Goal: Information Seeking & Learning: Learn about a topic

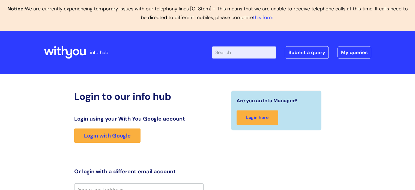
scroll to position [6, 0]
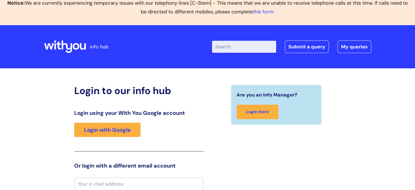
click at [132, 120] on div "Login using your With You Google account Login with Google" at bounding box center [138, 130] width 129 height 42
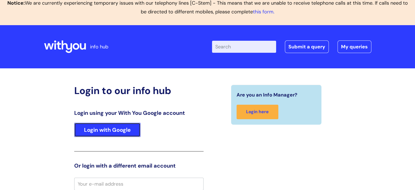
click at [130, 126] on link "Login with Google" at bounding box center [107, 129] width 66 height 14
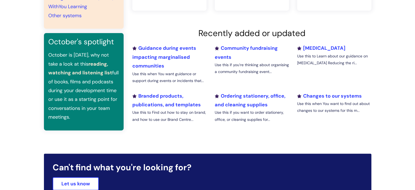
scroll to position [164, 0]
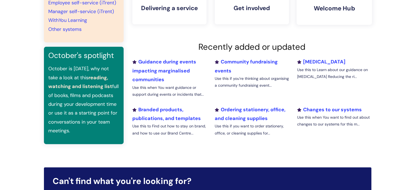
click at [324, 7] on h4 "Welcome Hub" at bounding box center [334, 8] width 67 height 7
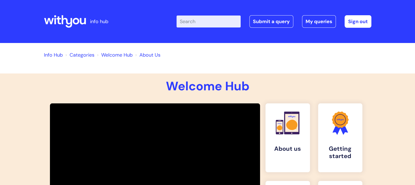
click at [87, 53] on link "Categories" at bounding box center [82, 55] width 25 height 7
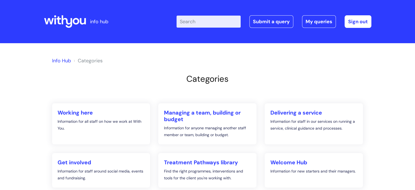
click at [65, 62] on link "Info Hub" at bounding box center [61, 60] width 19 height 7
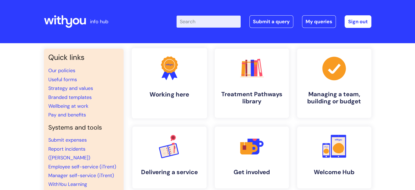
click at [165, 96] on h4 "Working here" at bounding box center [169, 94] width 67 height 7
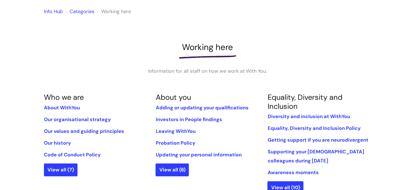
scroll to position [55, 0]
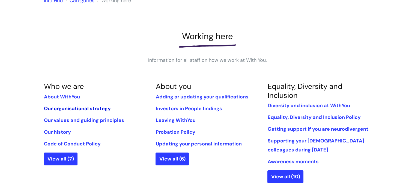
click at [88, 106] on link "Our organisational strategy" at bounding box center [77, 108] width 67 height 7
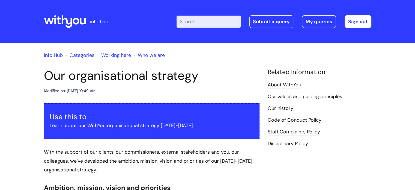
click at [196, 23] on input "Enter your search term here..." at bounding box center [208, 22] width 64 height 12
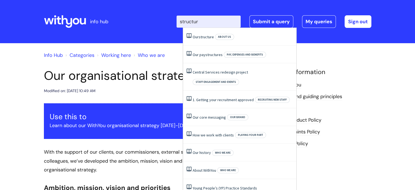
type input "structure"
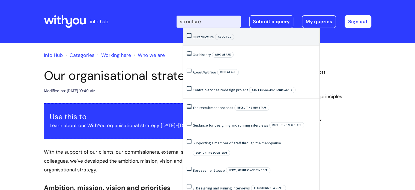
click at [205, 38] on span "structure" at bounding box center [206, 36] width 15 height 5
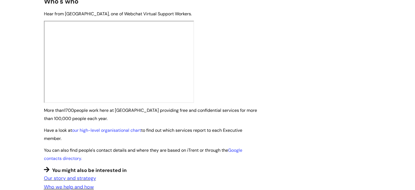
scroll to position [327, 0]
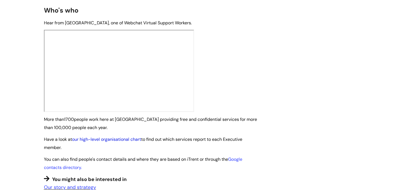
click at [122, 136] on link "our high-level organisational chart" at bounding box center [106, 139] width 69 height 6
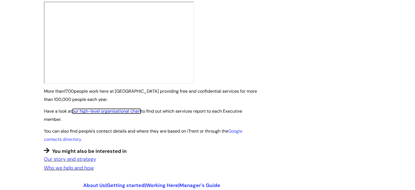
scroll to position [355, 0]
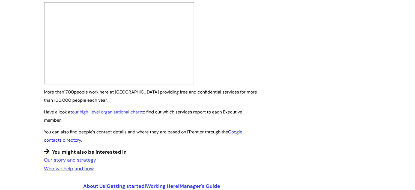
click at [239, 129] on link "Google contacts directory." at bounding box center [143, 136] width 198 height 14
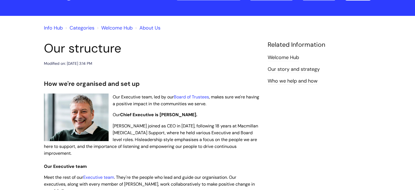
scroll to position [0, 0]
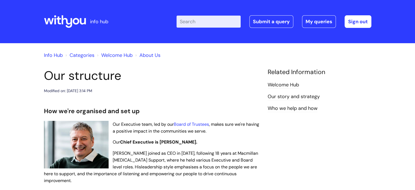
click at [199, 22] on input "Enter your search term here..." at bounding box center [208, 22] width 64 height 12
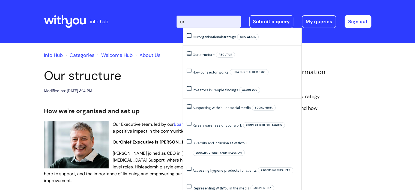
type input "o"
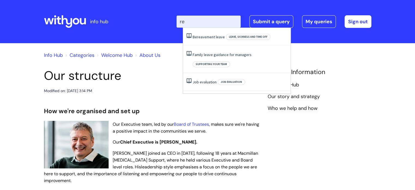
type input "r"
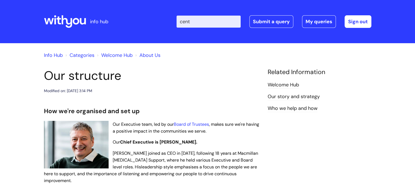
type input "centr"
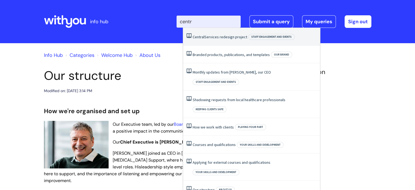
click at [212, 36] on link "Central Services redesign project" at bounding box center [220, 36] width 55 height 5
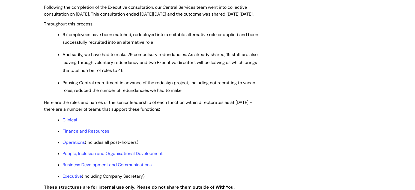
scroll to position [382, 0]
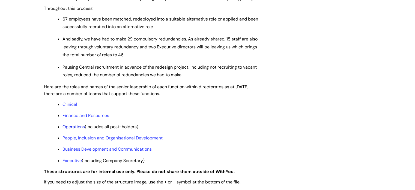
click at [73, 129] on link "Operations" at bounding box center [73, 127] width 22 height 6
